Goal: Task Accomplishment & Management: Manage account settings

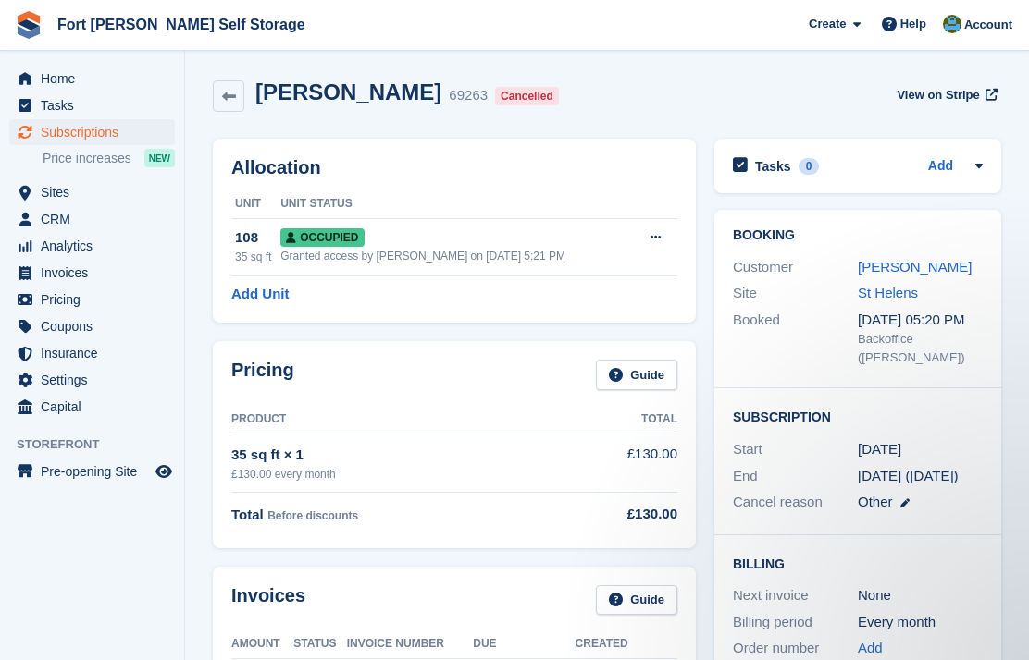
click at [65, 89] on span "Home" at bounding box center [96, 79] width 111 height 26
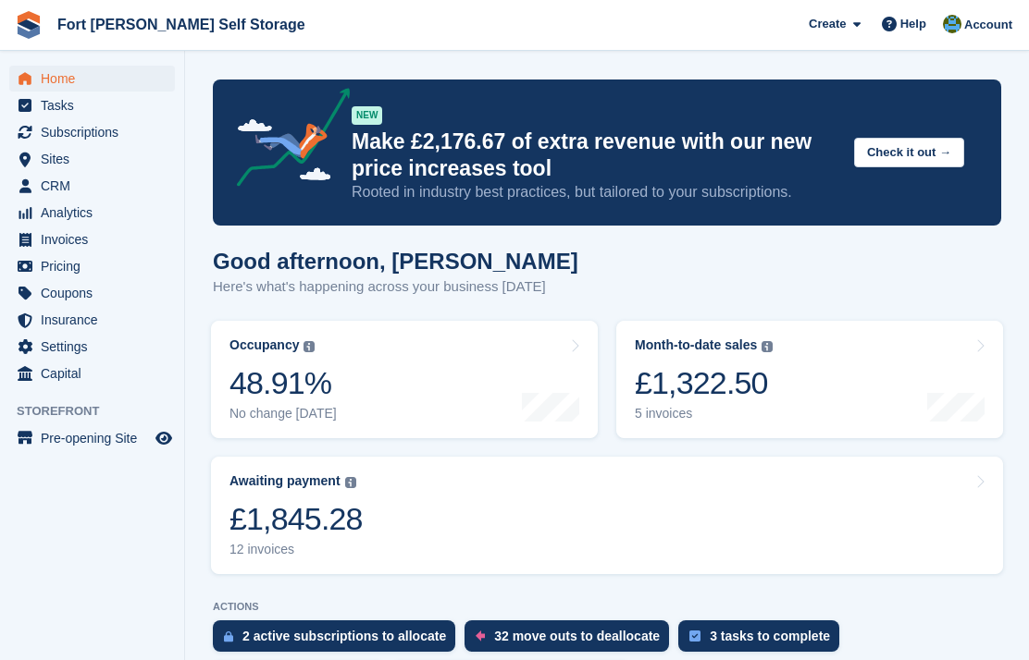
click at [832, 382] on link "Month-to-date sales The sum of all finalised invoices generated this month to d…" at bounding box center [809, 379] width 387 height 117
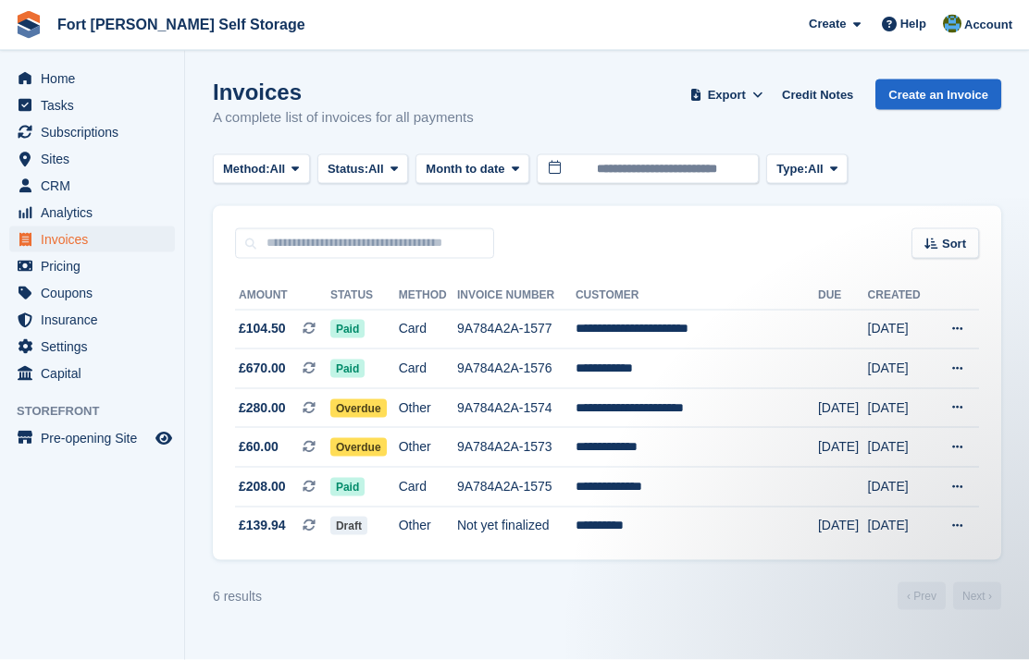
scroll to position [53, 0]
click at [96, 135] on span "Subscriptions" at bounding box center [96, 132] width 111 height 26
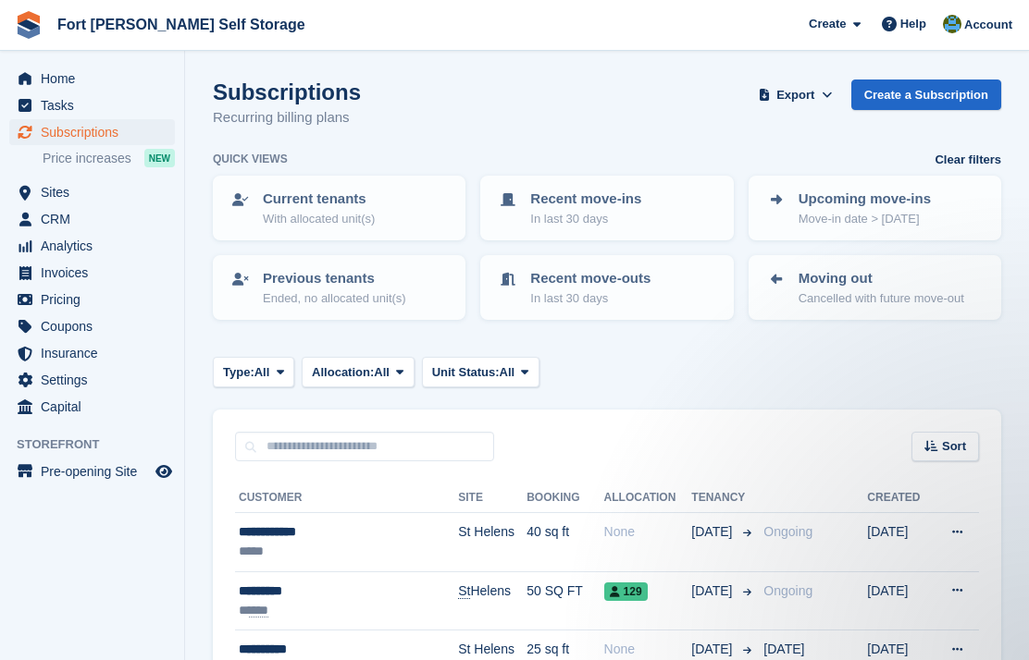
click at [121, 181] on span "Sites" at bounding box center [96, 192] width 111 height 26
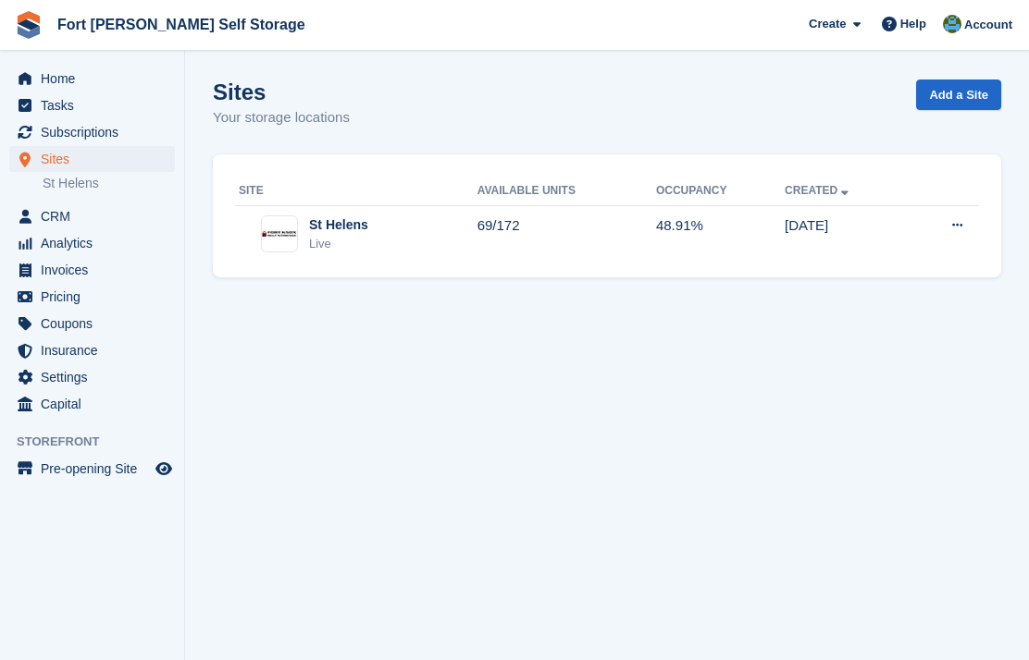
click at [317, 440] on section "Sites Your storage locations Add a Site Site Available Units Occupancy Created …" at bounding box center [607, 330] width 844 height 660
click at [109, 179] on link "St Helens" at bounding box center [109, 184] width 132 height 18
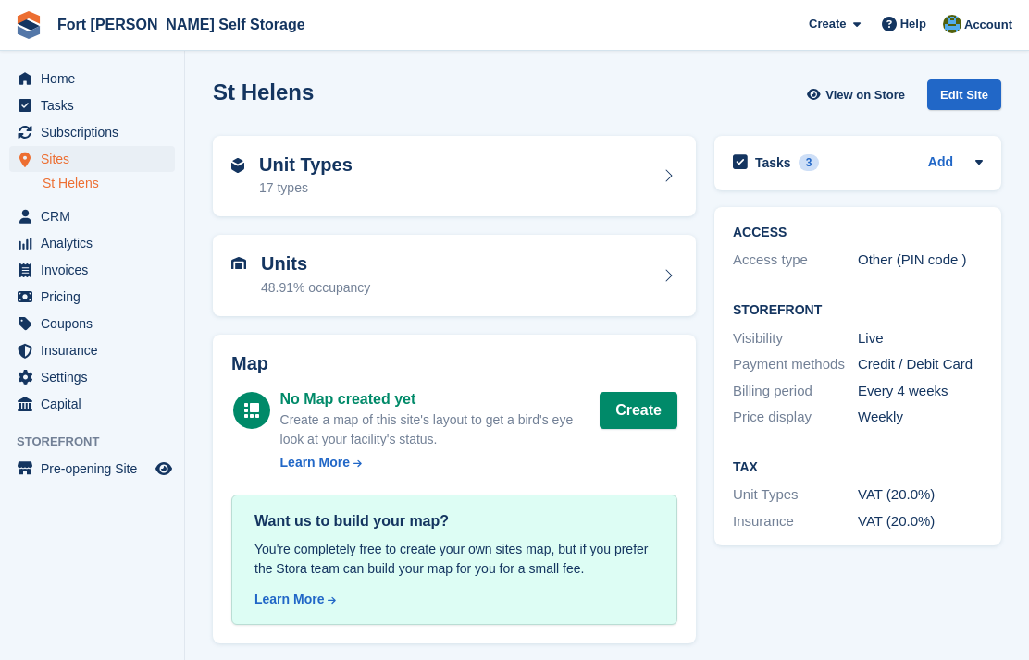
click at [82, 176] on link "St Helens" at bounding box center [109, 184] width 132 height 18
click at [63, 175] on link "St Helens" at bounding box center [109, 184] width 132 height 18
click at [68, 130] on span "Subscriptions" at bounding box center [96, 132] width 111 height 26
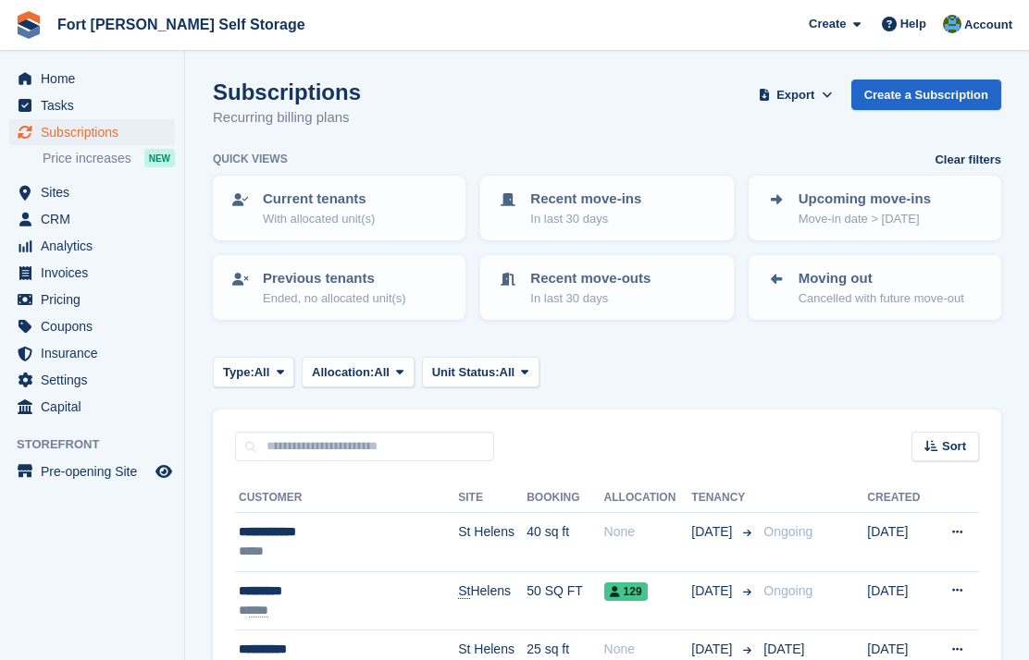
click at [84, 186] on span "Sites" at bounding box center [96, 192] width 111 height 26
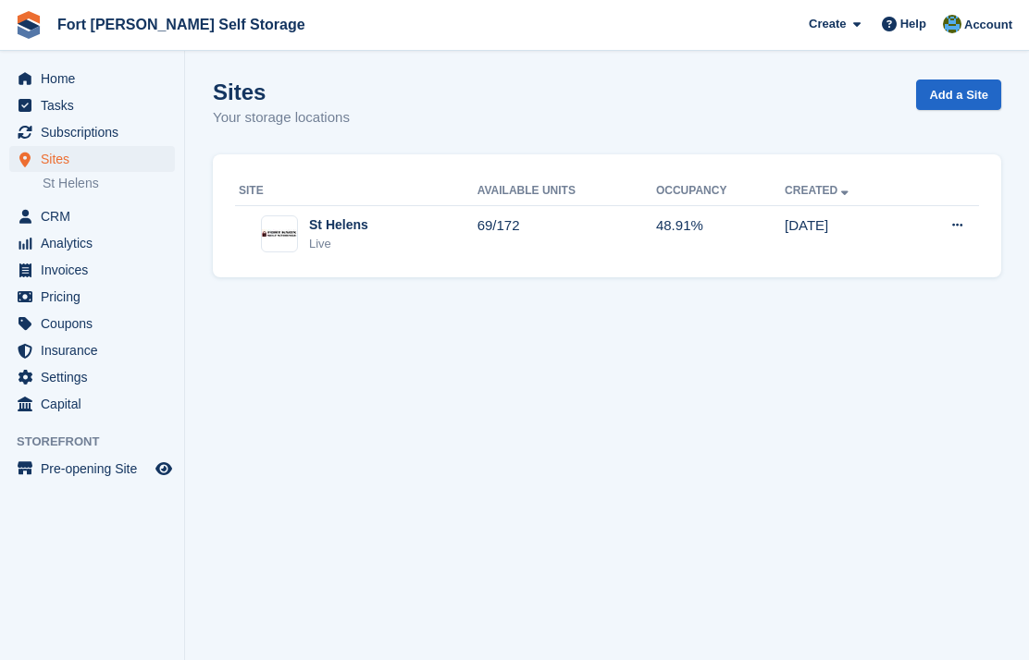
click at [104, 185] on link "St Helens" at bounding box center [109, 184] width 132 height 18
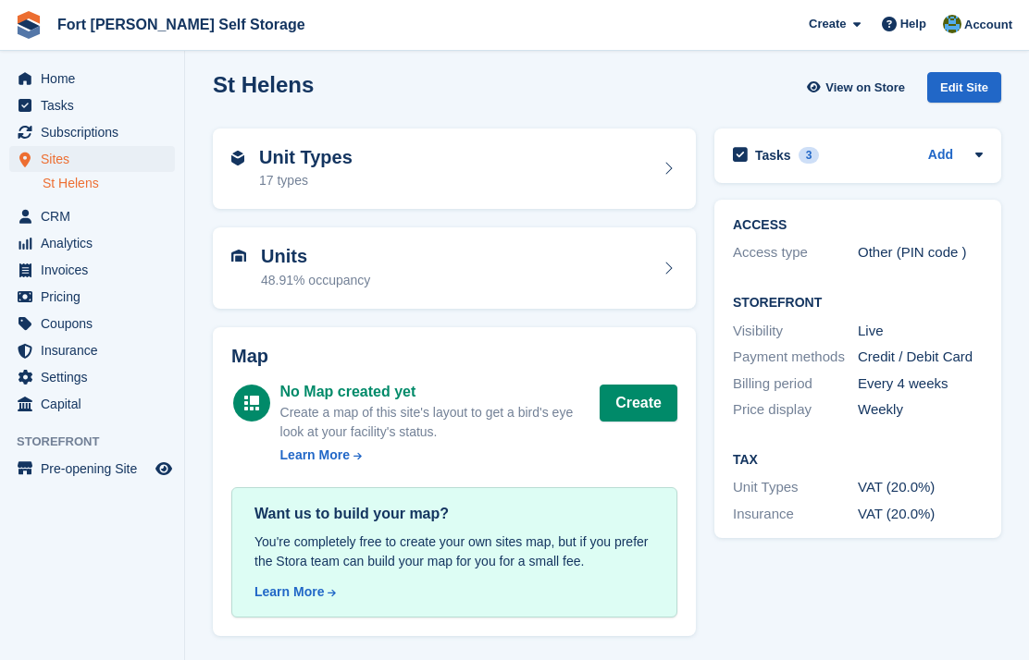
scroll to position [16, 0]
click at [91, 127] on span "Subscriptions" at bounding box center [96, 132] width 111 height 26
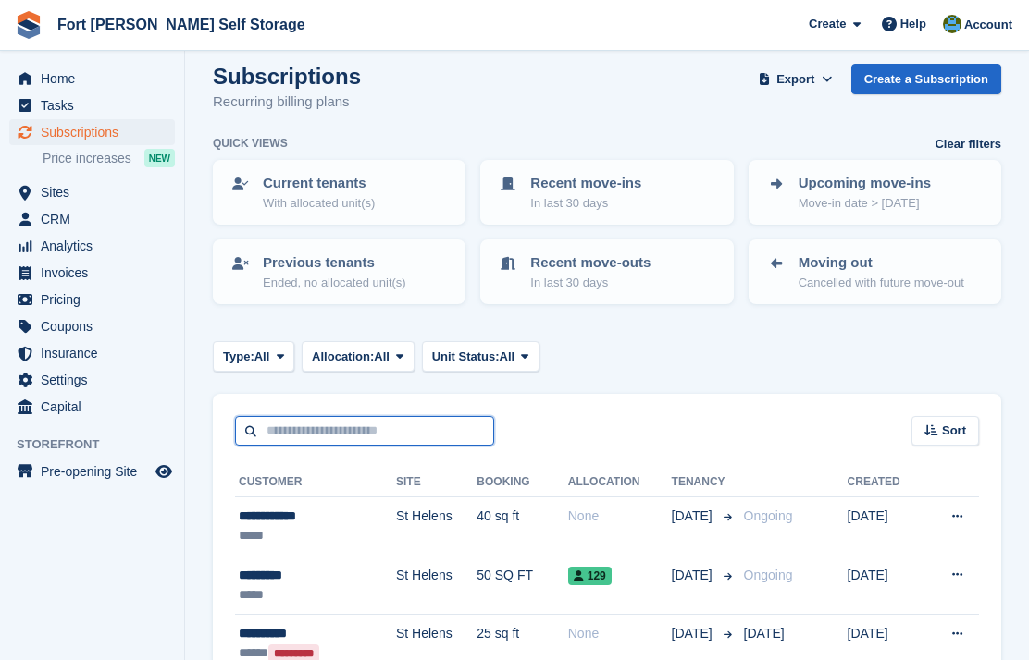
click at [382, 432] on input "text" at bounding box center [364, 431] width 259 height 31
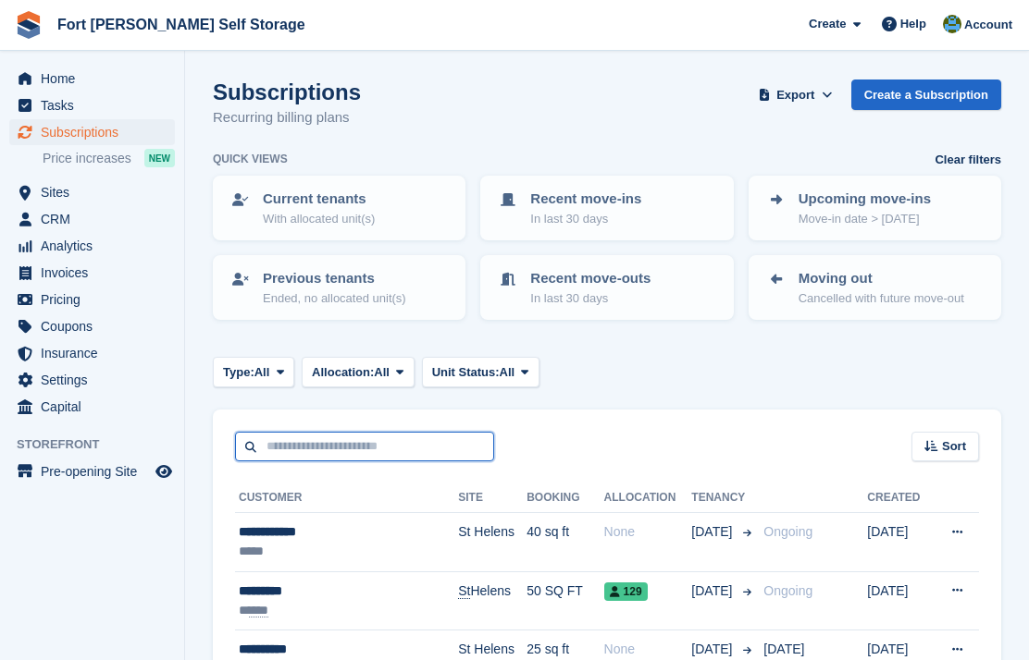
scroll to position [16, 0]
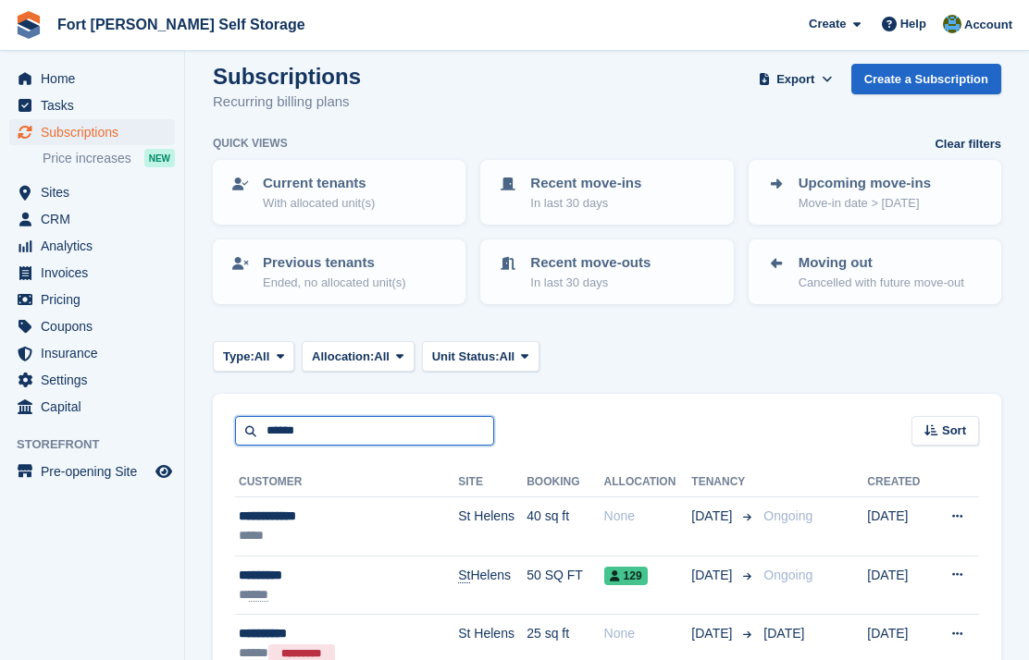
type input "******"
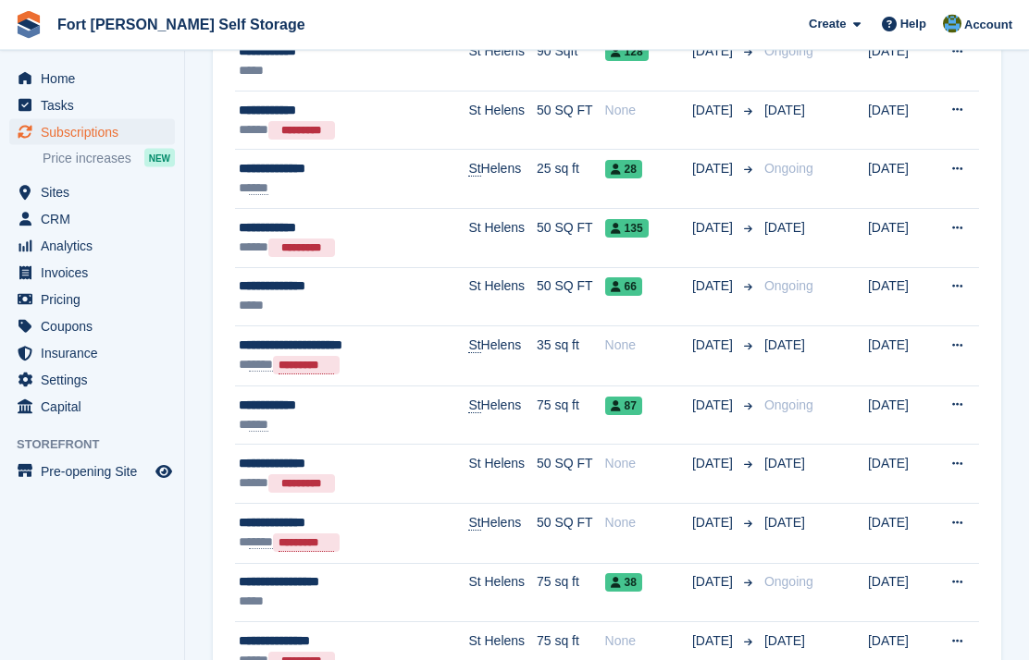
scroll to position [483, 0]
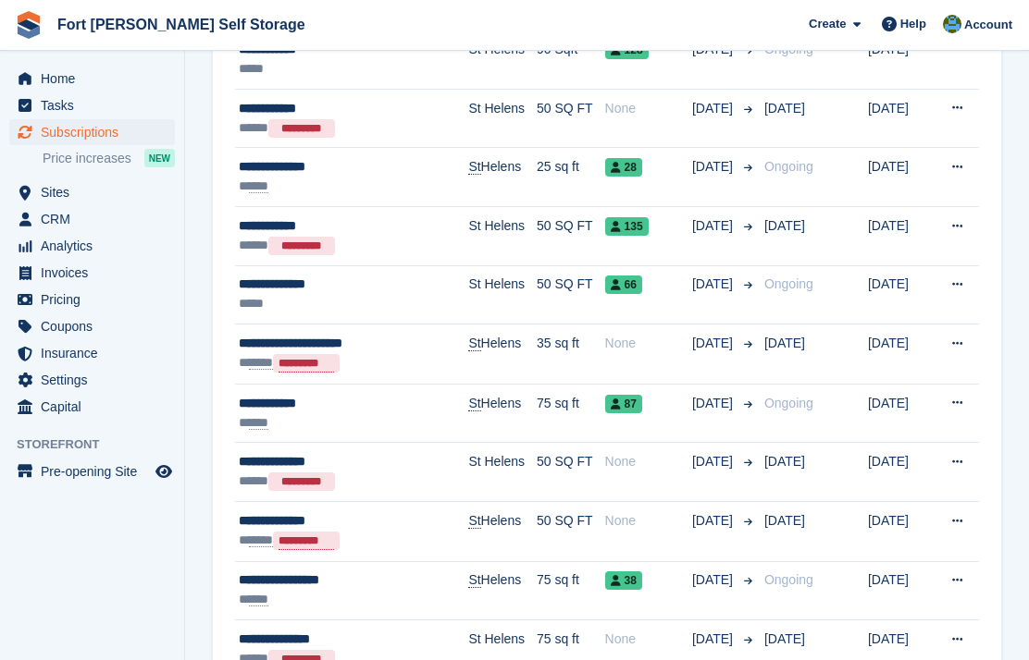
click at [298, 399] on div "**********" at bounding box center [333, 403] width 189 height 19
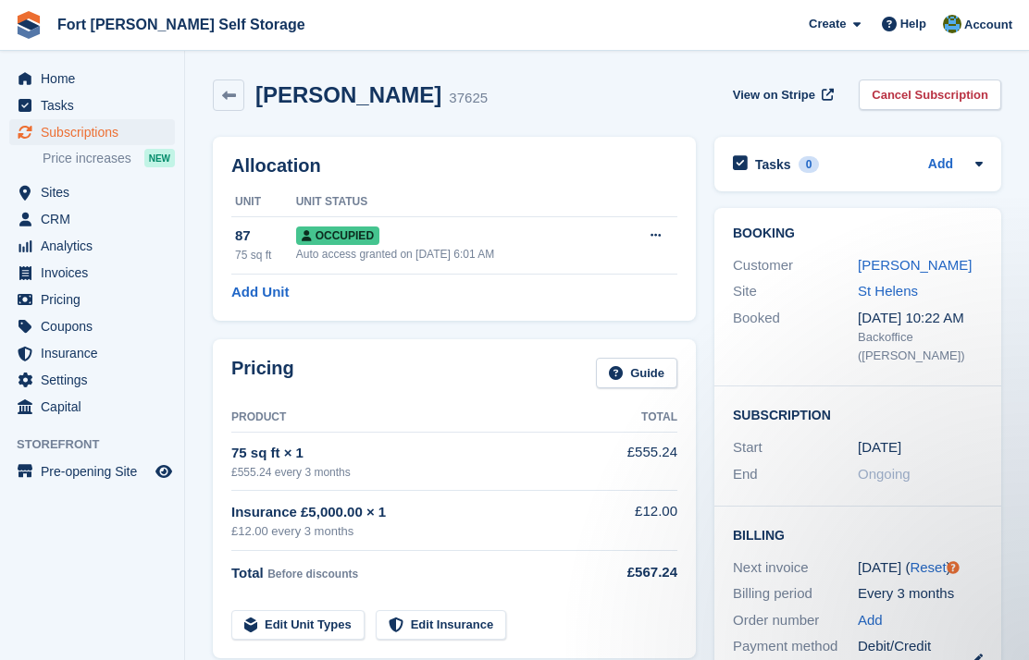
click at [49, 75] on span "Home" at bounding box center [96, 79] width 111 height 26
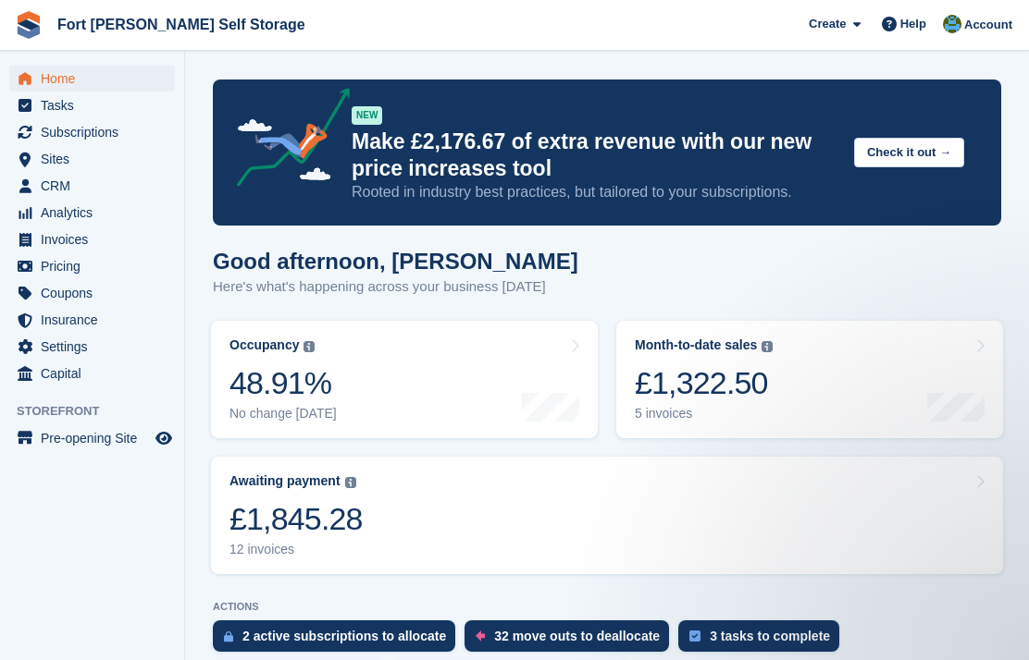
click at [95, 132] on span "Subscriptions" at bounding box center [96, 132] width 111 height 26
